Goal: Download file/media

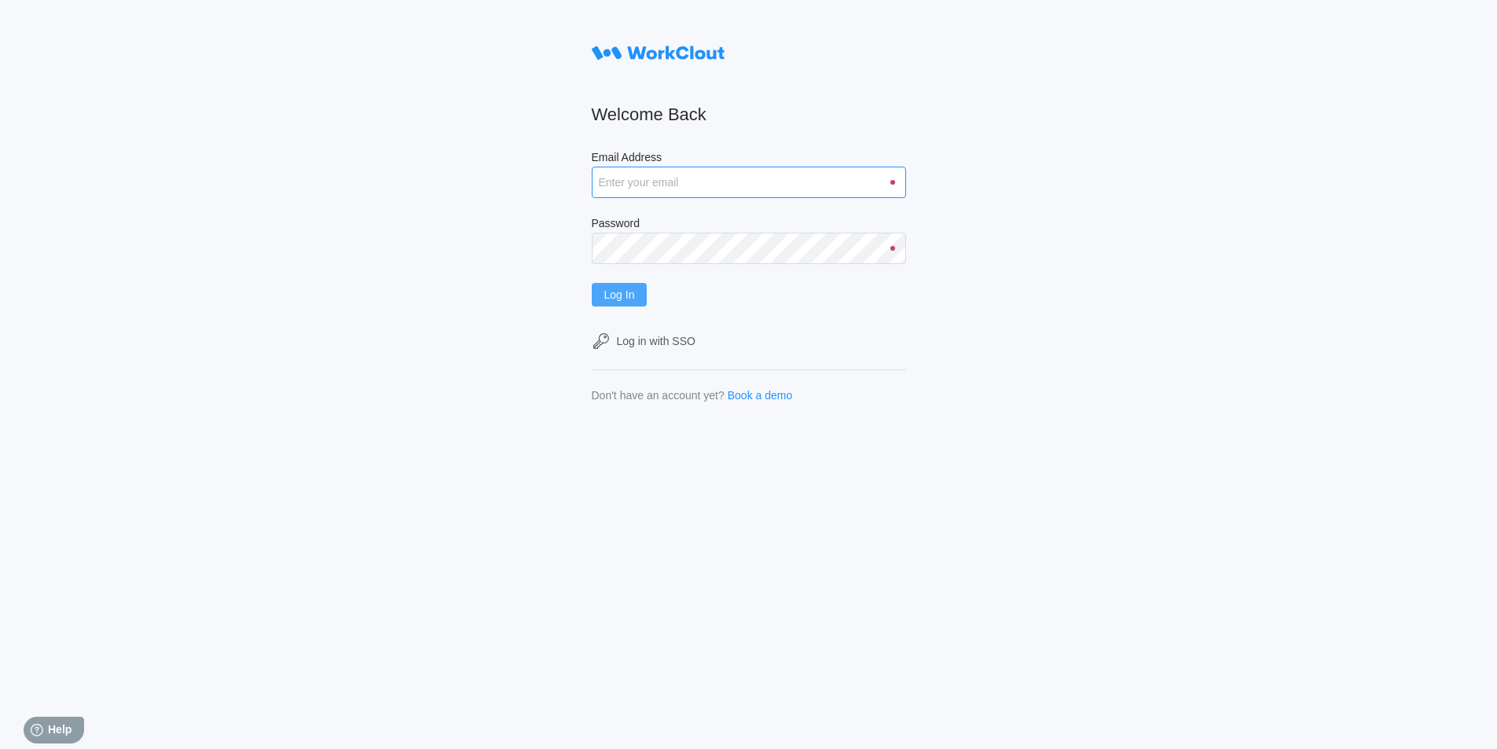
type input "[EMAIL_ADDRESS][DOMAIN_NAME]"
click at [621, 298] on span "Log In" at bounding box center [619, 294] width 31 height 11
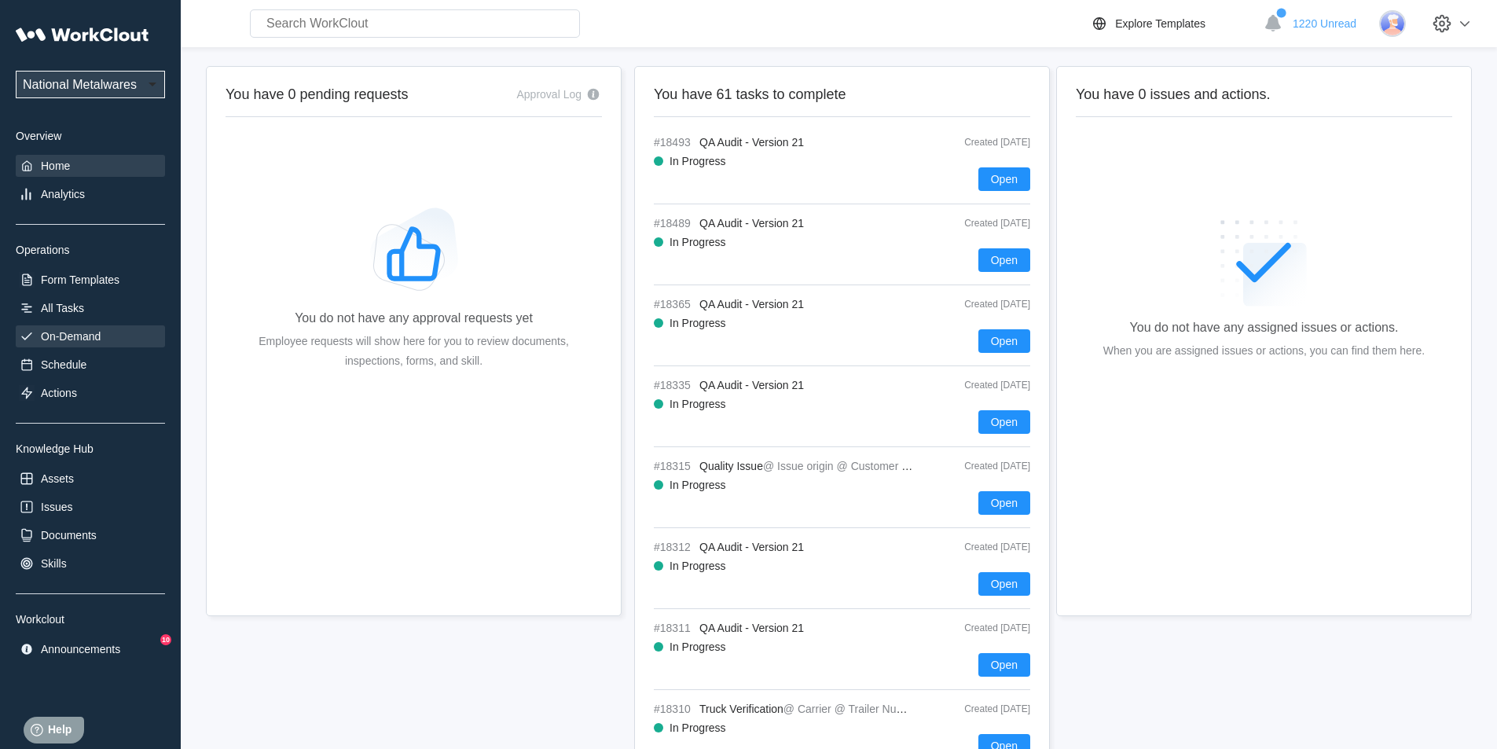
click at [98, 336] on div "On-Demand" at bounding box center [71, 336] width 60 height 13
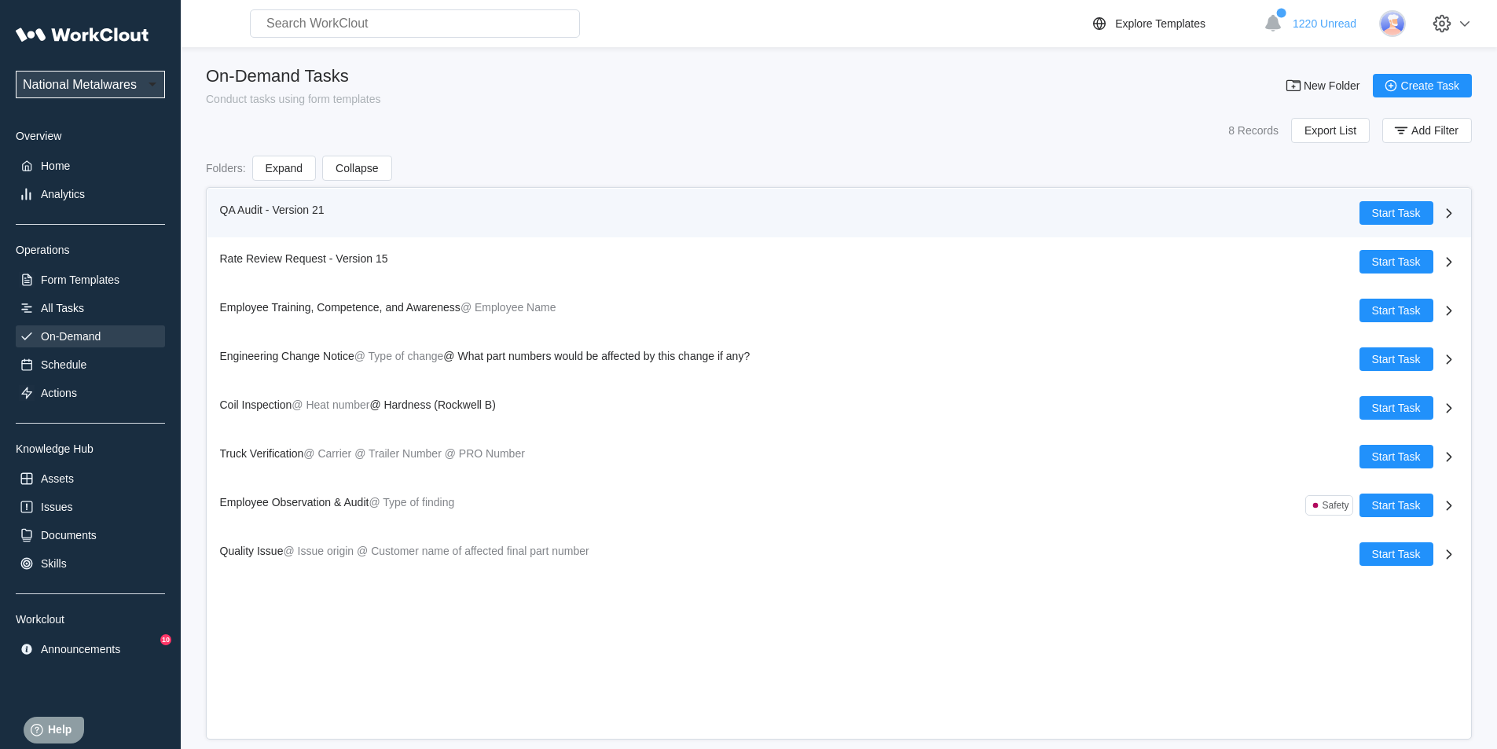
click at [250, 204] on span "QA Audit - Version 21" at bounding box center [272, 209] width 104 height 13
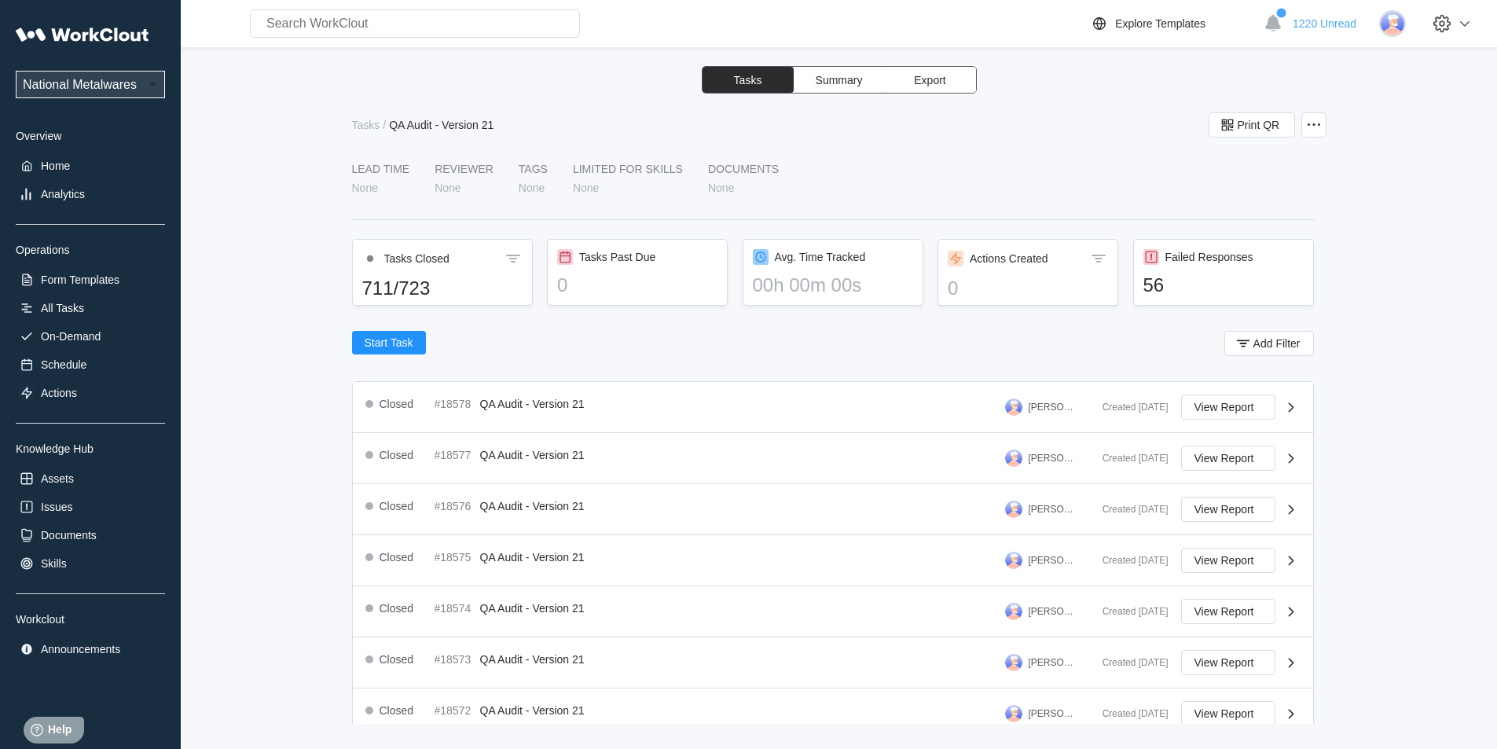
click at [933, 80] on span "Export" at bounding box center [929, 80] width 31 height 11
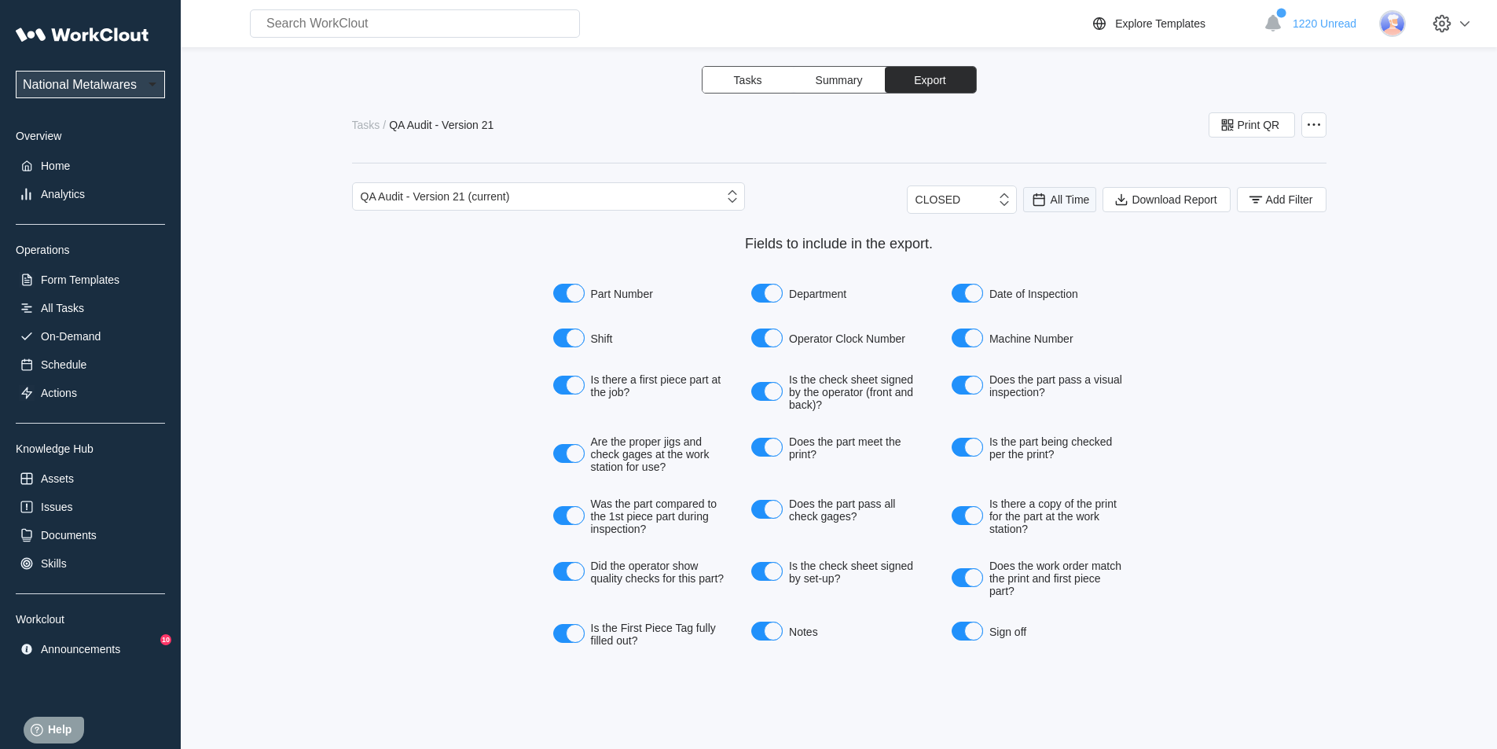
click at [1063, 201] on span "All Time" at bounding box center [1069, 199] width 39 height 13
click at [1050, 258] on div "Last day" at bounding box center [1038, 257] width 42 height 13
click at [1277, 201] on span "Add Filter" at bounding box center [1289, 199] width 47 height 11
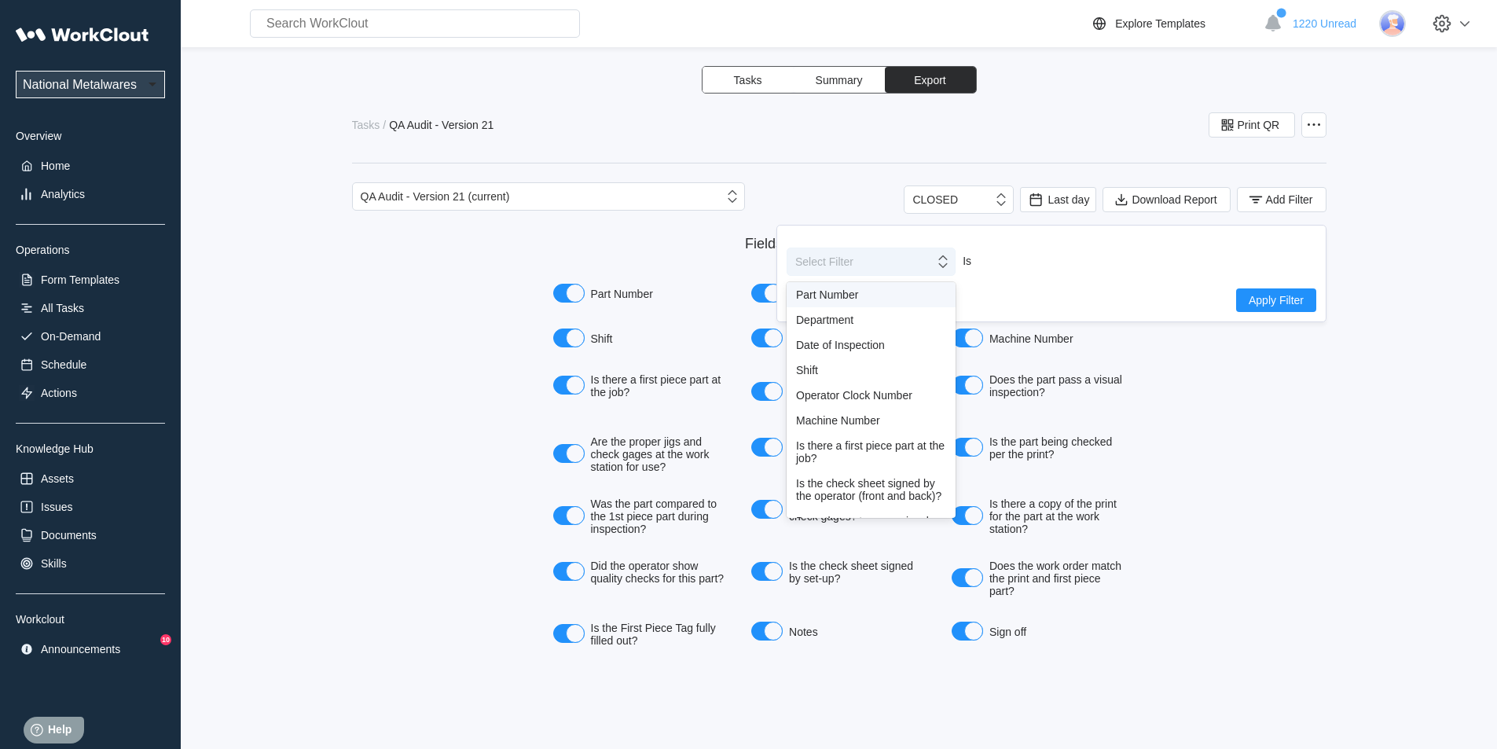
click at [942, 265] on icon at bounding box center [942, 261] width 17 height 17
drag, startPoint x: 810, startPoint y: 368, endPoint x: 1045, endPoint y: 331, distance: 237.9
click at [814, 368] on div "Shift" at bounding box center [871, 370] width 150 height 13
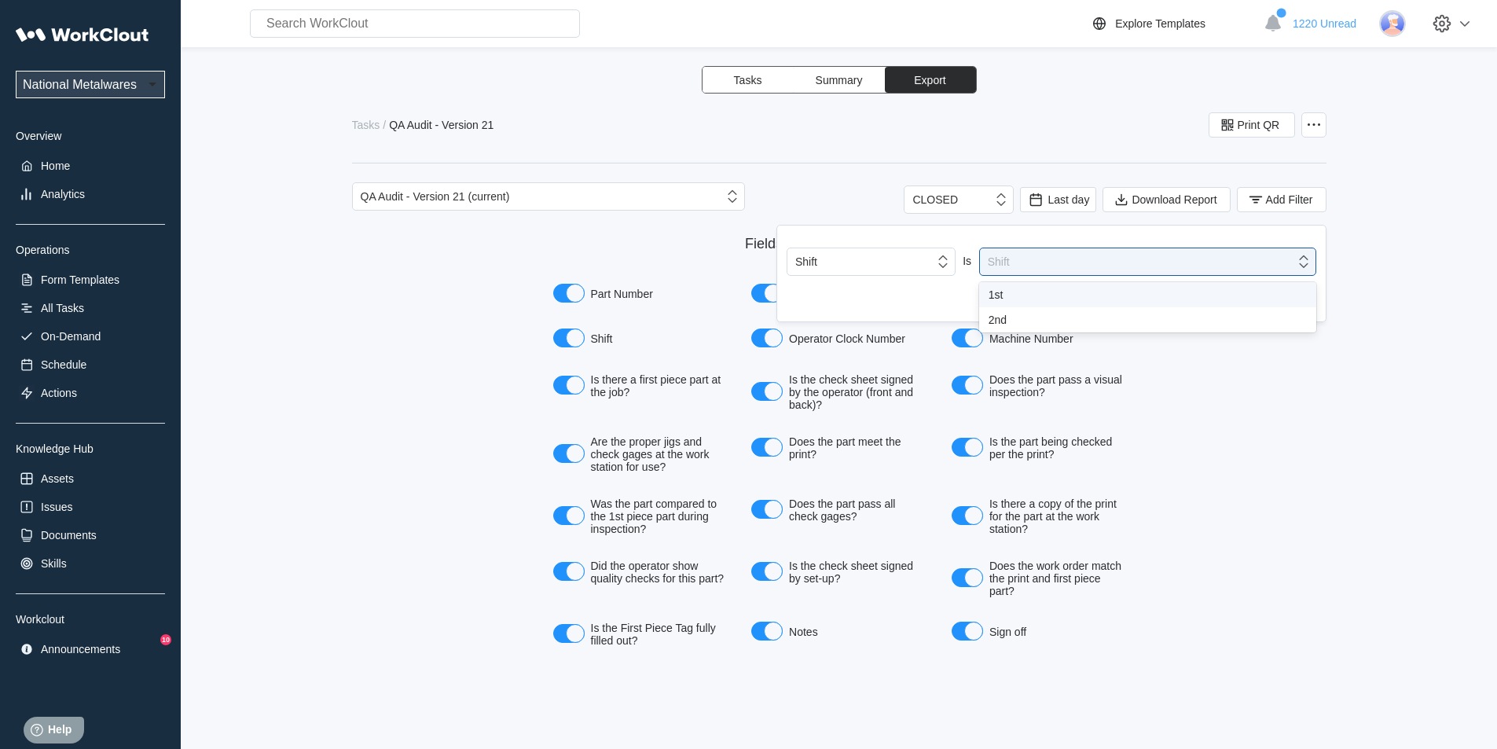
drag, startPoint x: 1307, startPoint y: 264, endPoint x: 1178, endPoint y: 296, distance: 132.0
click at [1279, 276] on div "Shift Is option 1st focused, 1 of 2. 2 results available. Use Up and Down to ch…" at bounding box center [1051, 279] width 530 height 64
click at [995, 299] on div "1st" at bounding box center [1147, 294] width 318 height 13
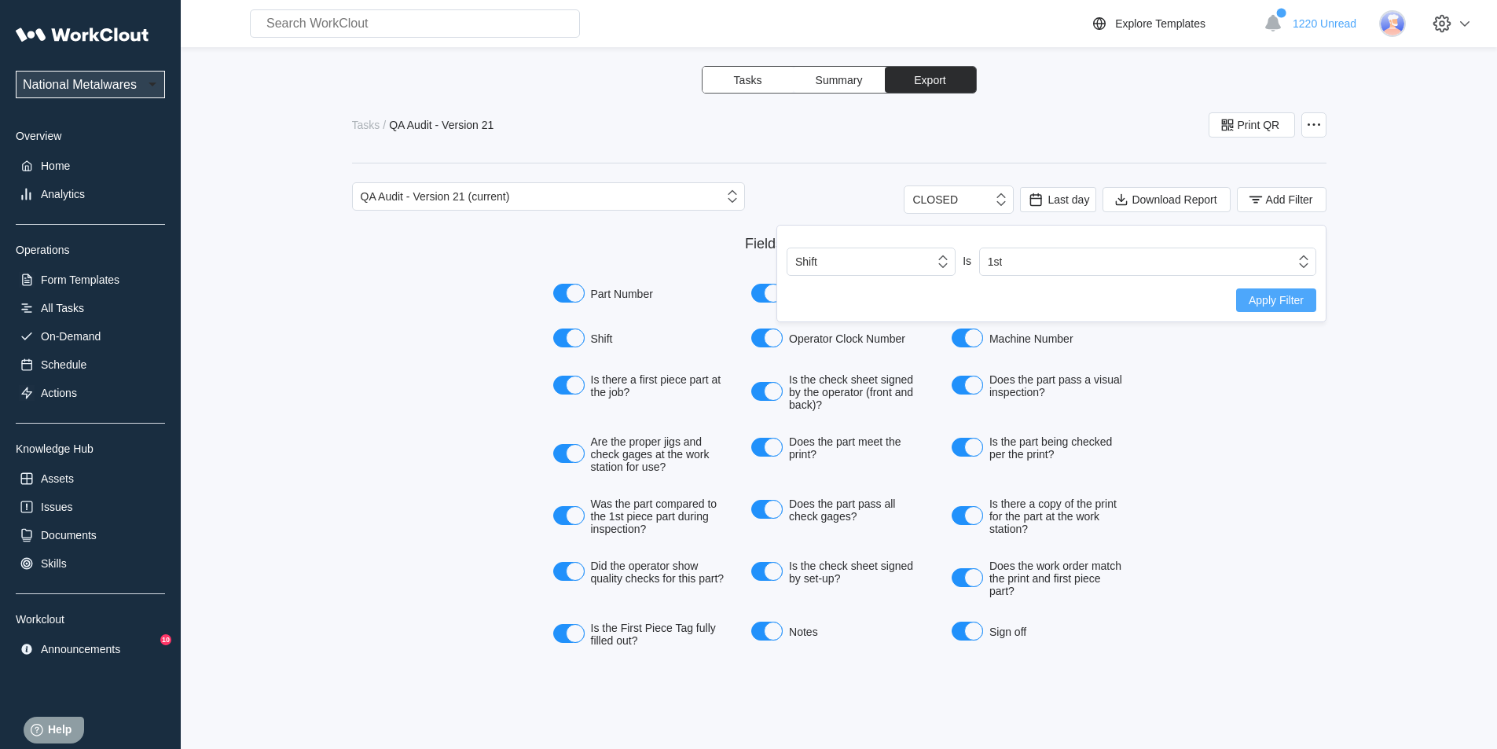
click at [1270, 297] on span "Apply Filter" at bounding box center [1275, 300] width 55 height 11
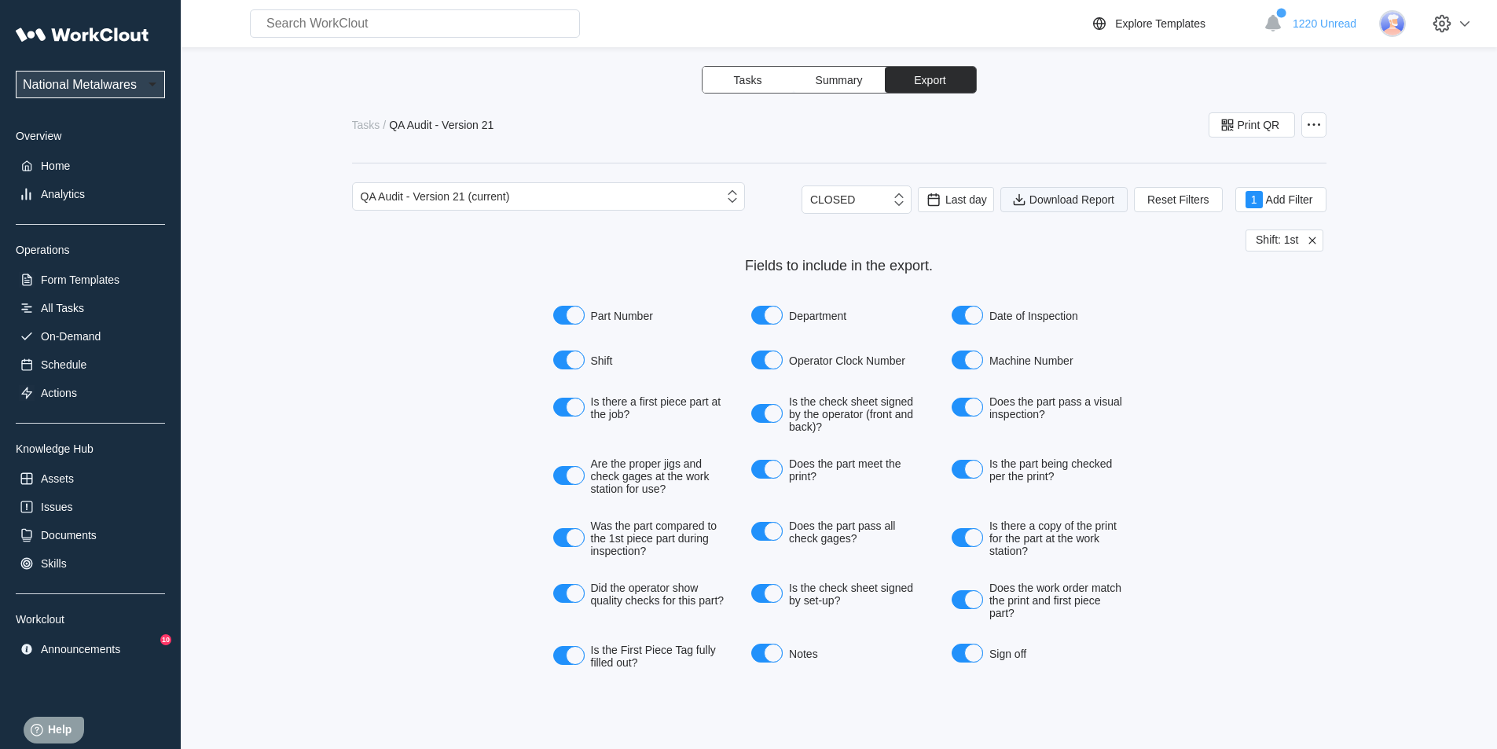
click at [1056, 196] on span "Download Report" at bounding box center [1071, 199] width 85 height 11
click at [1279, 30] on icon at bounding box center [1272, 23] width 27 height 27
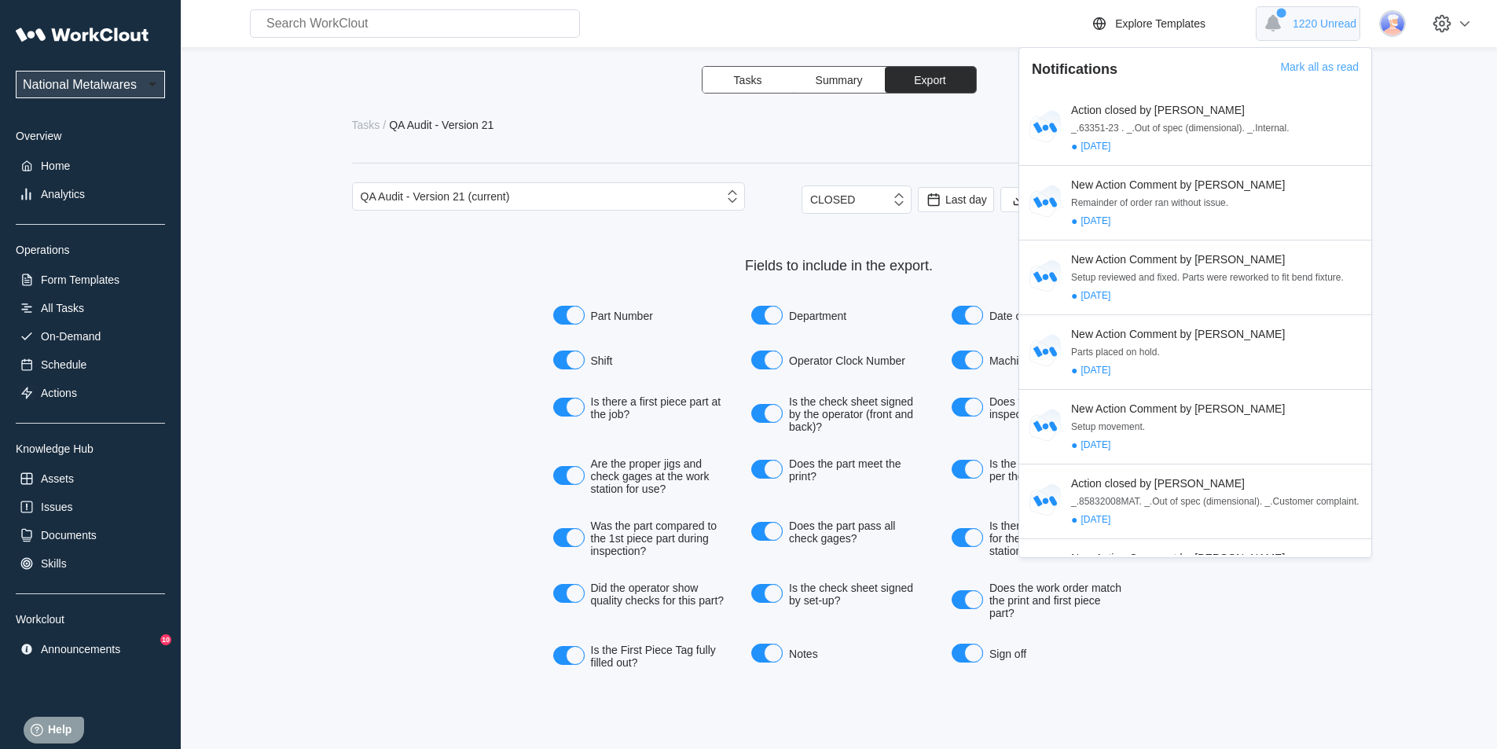
click at [1279, 31] on icon at bounding box center [1272, 23] width 27 height 27
